Goal: Register for event/course

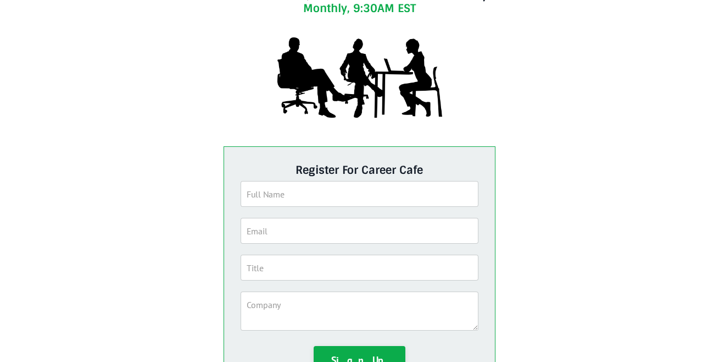
scroll to position [146, 0]
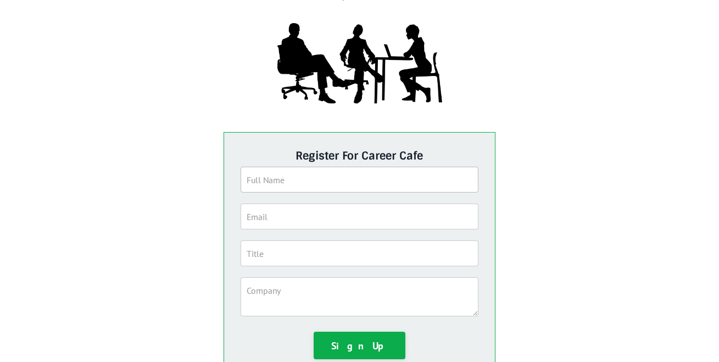
click at [309, 179] on input "text" at bounding box center [360, 179] width 238 height 26
type input "[PERSON_NAME]"
type input "[EMAIL_ADDRESS][DOMAIN_NAME]"
drag, startPoint x: 321, startPoint y: 180, endPoint x: 285, endPoint y: 182, distance: 36.3
click at [285, 182] on input "[PERSON_NAME]" at bounding box center [360, 179] width 238 height 26
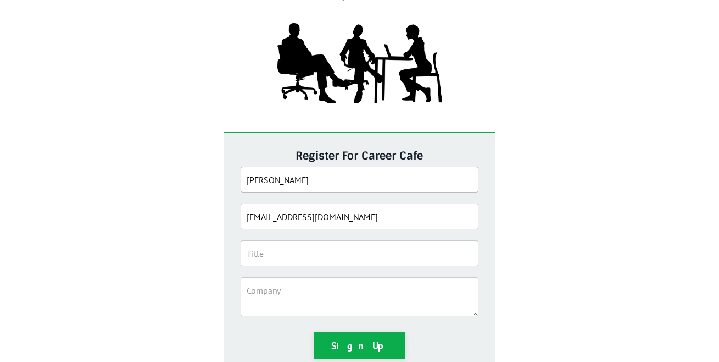
click at [251, 182] on input "[PERSON_NAME]" at bounding box center [360, 179] width 238 height 26
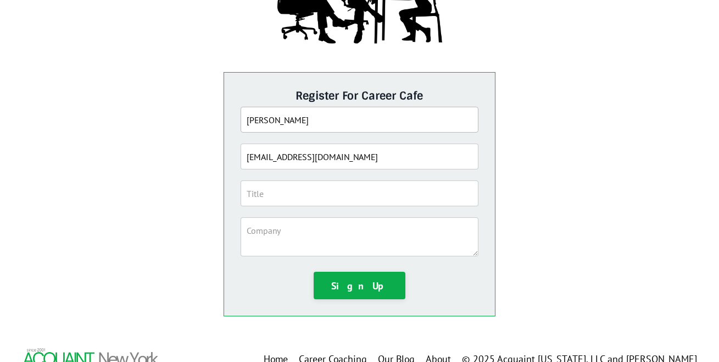
scroll to position [212, 0]
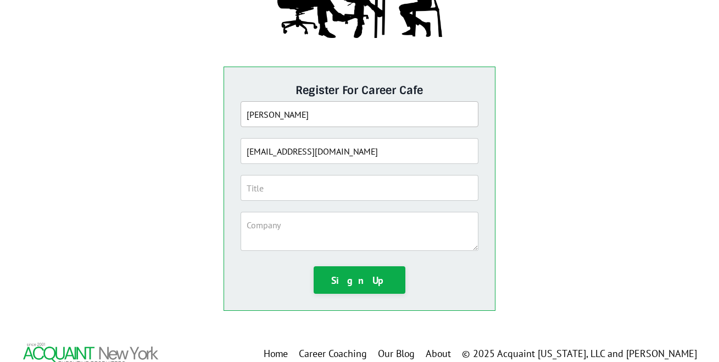
type input "[PERSON_NAME]"
click at [263, 188] on input "text" at bounding box center [360, 188] width 238 height 26
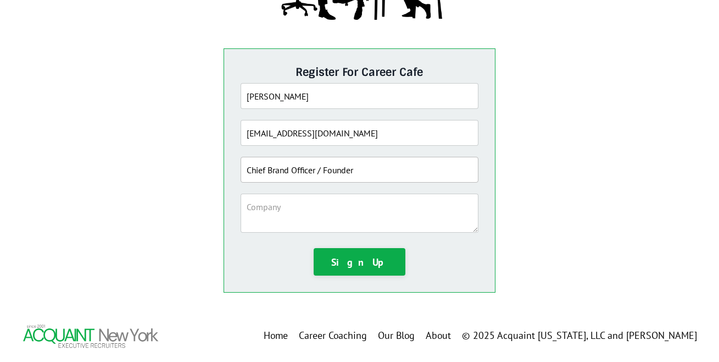
scroll to position [251, 0]
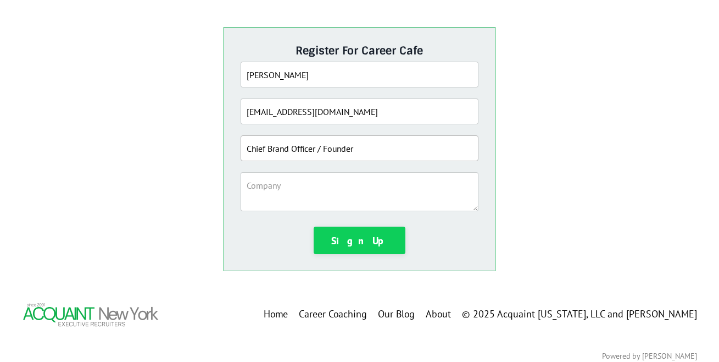
type input "Chief Brand Officer / Founder"
click at [352, 237] on button "Sign Up" at bounding box center [360, 239] width 92 height 27
